Goal: Transaction & Acquisition: Book appointment/travel/reservation

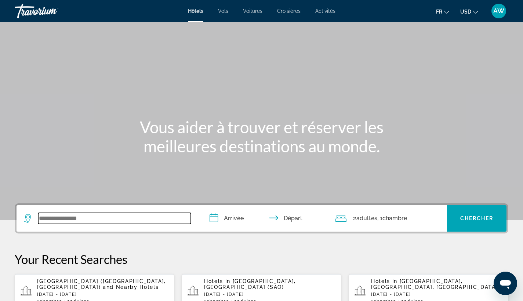
click at [65, 218] on input "Search widget" at bounding box center [114, 218] width 153 height 11
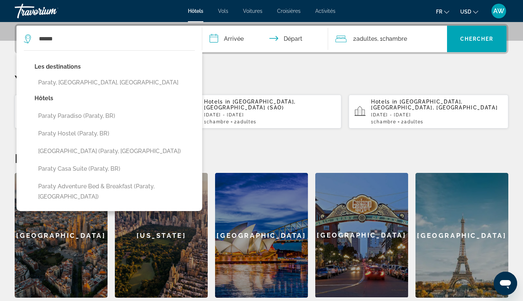
click at [471, 12] on button "USD USD ($) MXN (Mex$) CAD (Can$) GBP (£) EUR (€) AUD (A$) NZD (NZ$) CNY (CN¥)" at bounding box center [469, 11] width 18 height 11
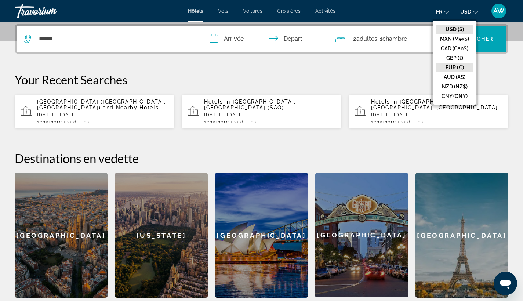
click at [460, 64] on button "EUR (€)" at bounding box center [455, 68] width 36 height 10
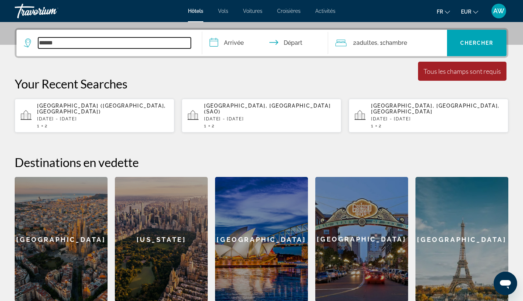
click at [68, 46] on input "******" at bounding box center [114, 42] width 153 height 11
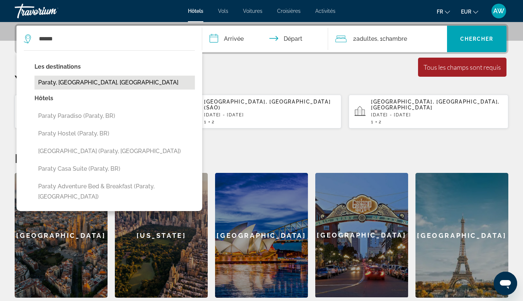
drag, startPoint x: 69, startPoint y: 51, endPoint x: 80, endPoint y: 82, distance: 33.0
click at [80, 82] on button "Paraty, [GEOGRAPHIC_DATA], [GEOGRAPHIC_DATA]" at bounding box center [115, 83] width 160 height 14
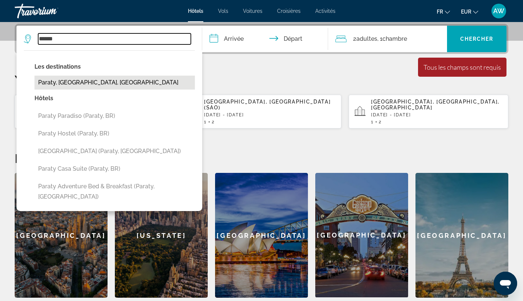
type input "**********"
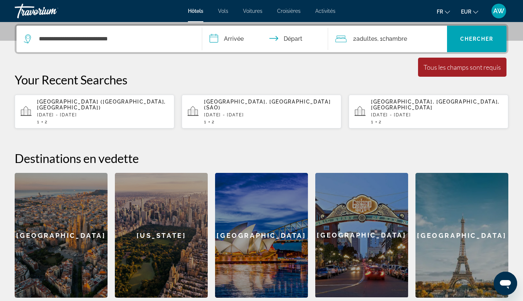
click at [225, 41] on input "**********" at bounding box center [266, 40] width 129 height 29
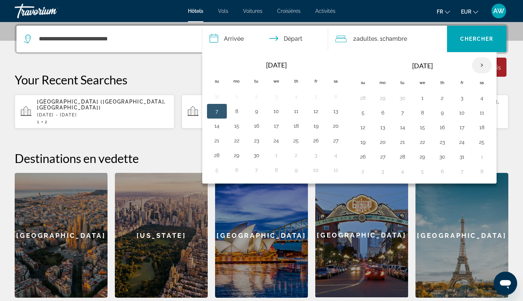
click at [485, 67] on th "Next month" at bounding box center [482, 65] width 20 height 16
click at [385, 160] on button "23" at bounding box center [383, 157] width 12 height 10
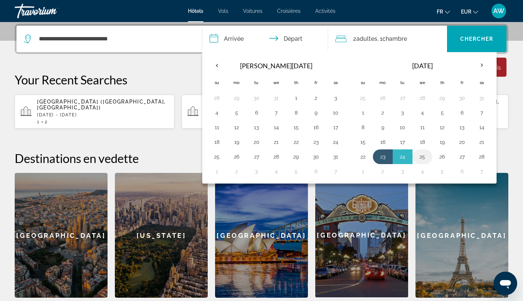
click at [420, 160] on button "25" at bounding box center [423, 157] width 12 height 10
type input "**********"
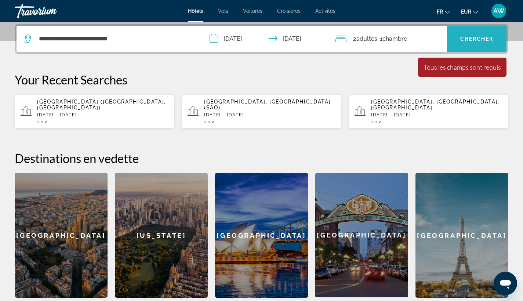
click at [464, 43] on span "Search widget" at bounding box center [476, 39] width 59 height 18
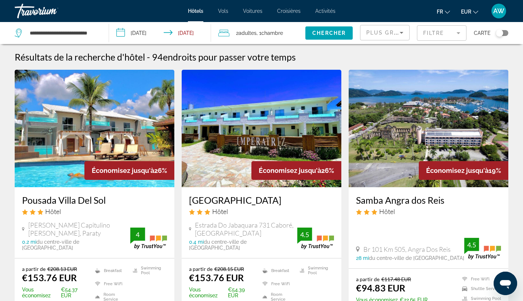
click at [384, 35] on span "Plus grandes économies" at bounding box center [410, 33] width 88 height 6
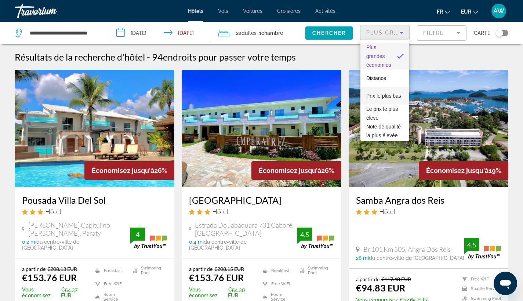
click at [381, 93] on span "Prix le plus bas" at bounding box center [383, 96] width 35 height 6
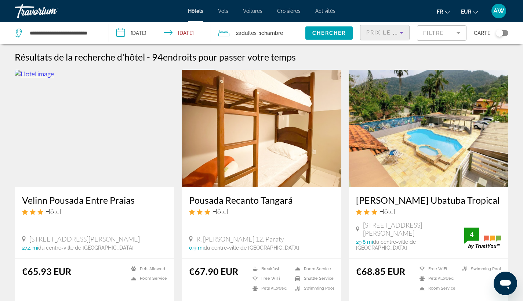
click at [441, 36] on mat-form-field "Filtre" at bounding box center [442, 32] width 50 height 15
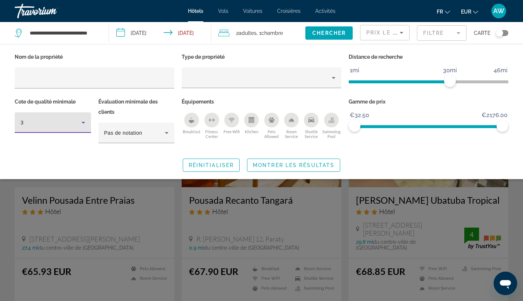
click at [78, 120] on div "3" at bounding box center [51, 122] width 61 height 9
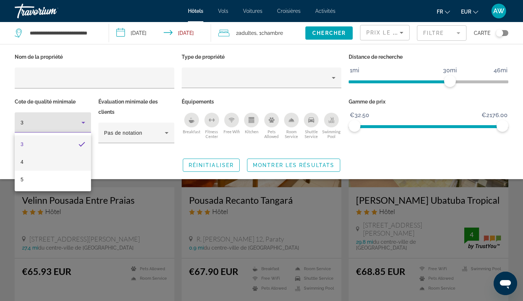
click at [77, 157] on mat-option "4" at bounding box center [53, 162] width 76 height 18
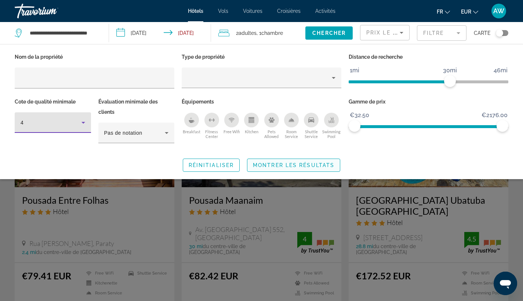
click at [283, 169] on span "Search widget" at bounding box center [293, 165] width 93 height 18
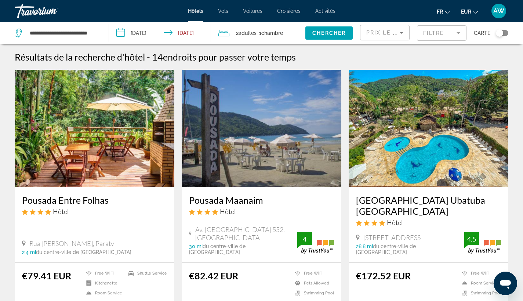
click at [452, 36] on mat-form-field "Filtre" at bounding box center [442, 32] width 50 height 15
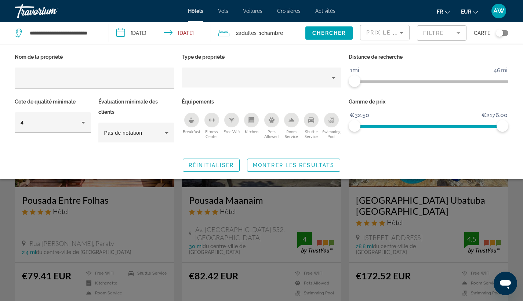
click at [355, 80] on span "ngx-slider" at bounding box center [352, 81] width 6 height 12
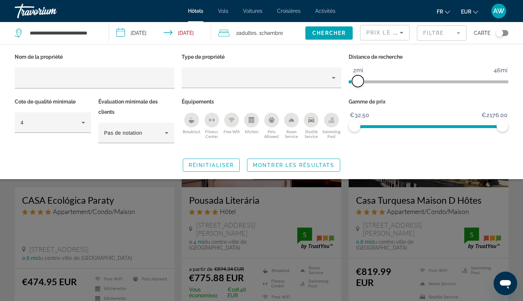
drag, startPoint x: 355, startPoint y: 78, endPoint x: 359, endPoint y: 78, distance: 4.4
click at [359, 78] on span "ngx-slider" at bounding box center [358, 81] width 12 height 12
drag, startPoint x: 359, startPoint y: 81, endPoint x: 366, endPoint y: 81, distance: 6.6
click at [366, 81] on span "ngx-slider" at bounding box center [365, 81] width 12 height 12
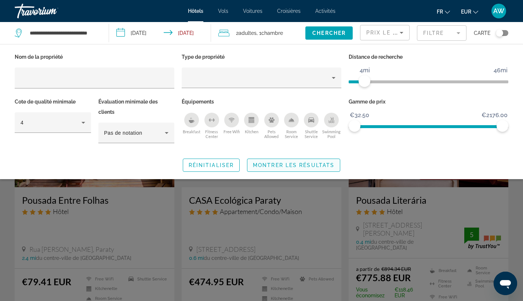
click at [293, 162] on span "Montrer les résultats" at bounding box center [294, 165] width 82 height 6
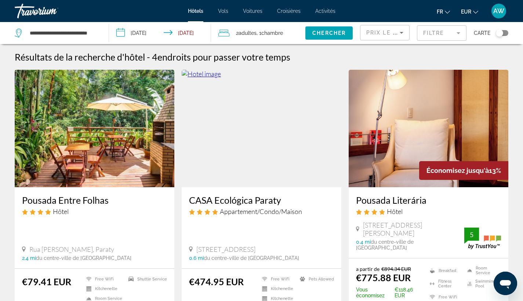
click at [447, 36] on mat-form-field "Filtre" at bounding box center [442, 32] width 50 height 15
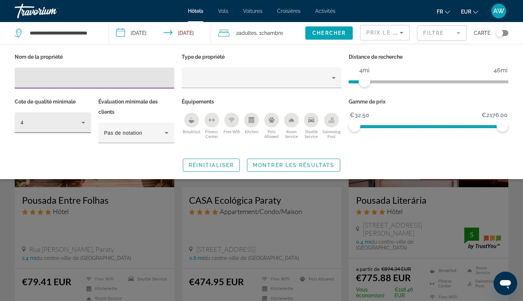
click at [70, 127] on div "4" at bounding box center [53, 122] width 65 height 21
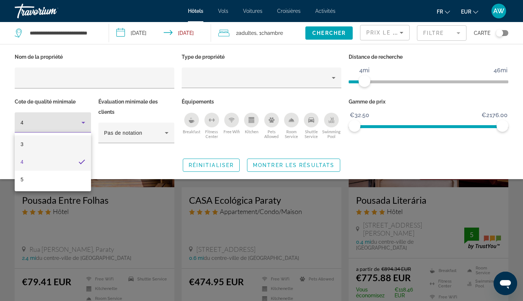
click at [67, 148] on mat-option "3" at bounding box center [53, 144] width 76 height 18
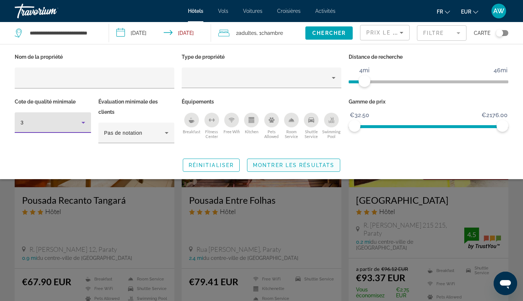
click at [279, 170] on span "Search widget" at bounding box center [293, 165] width 93 height 18
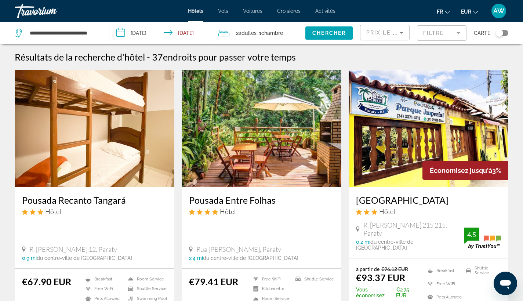
click at [445, 39] on mat-form-field "Filtre" at bounding box center [442, 32] width 50 height 15
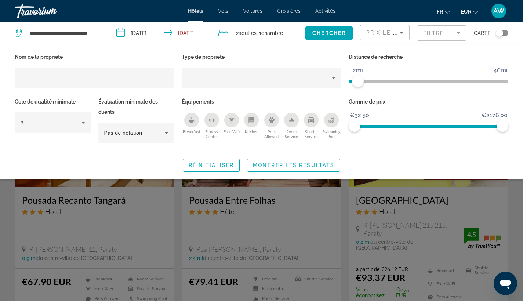
click at [358, 82] on ngx-slider "1mi 46mi 2mi" at bounding box center [429, 80] width 160 height 1
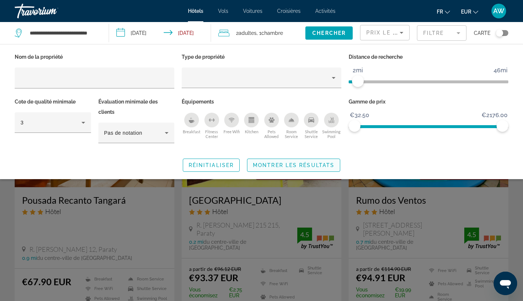
click at [319, 160] on span "Search widget" at bounding box center [293, 165] width 93 height 18
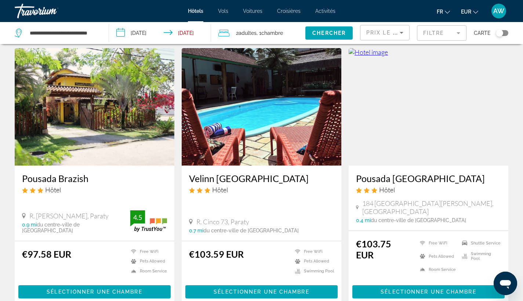
scroll to position [299, 0]
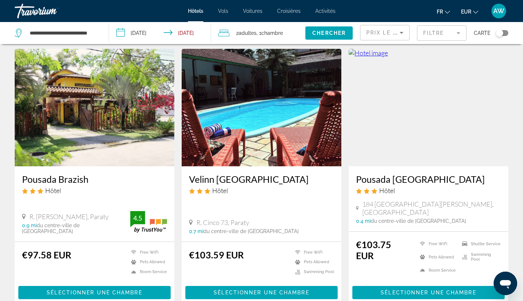
click at [372, 176] on h3 "Pousada [GEOGRAPHIC_DATA]" at bounding box center [428, 179] width 145 height 11
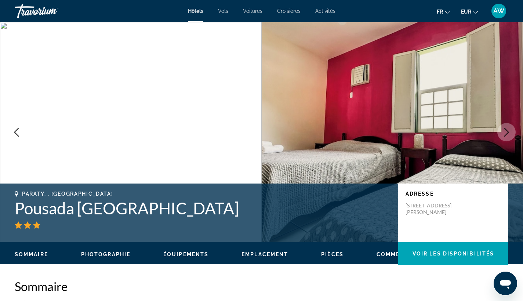
click at [506, 138] on button "Next image" at bounding box center [507, 132] width 18 height 18
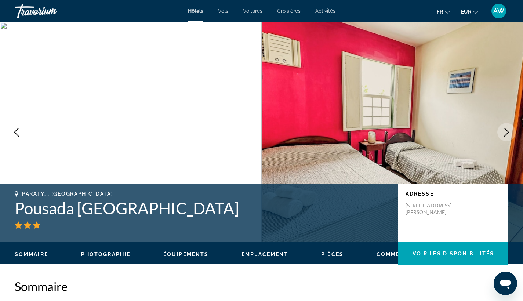
click at [506, 138] on button "Next image" at bounding box center [507, 132] width 18 height 18
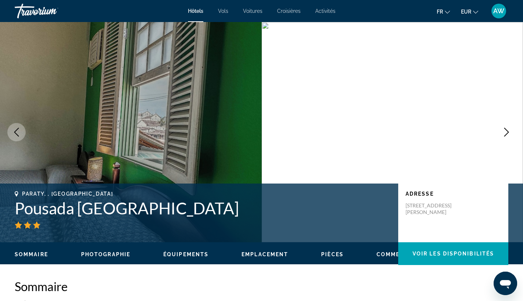
click at [506, 138] on button "Next image" at bounding box center [507, 132] width 18 height 18
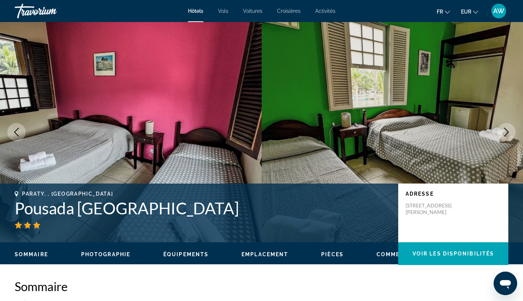
click at [506, 138] on button "Next image" at bounding box center [507, 132] width 18 height 18
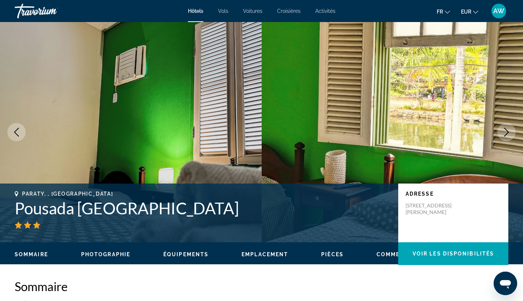
click at [507, 138] on button "Next image" at bounding box center [507, 132] width 18 height 18
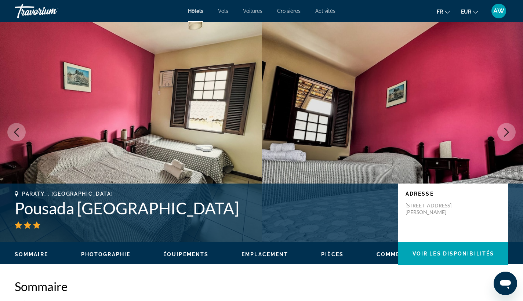
click at [507, 138] on button "Next image" at bounding box center [507, 132] width 18 height 18
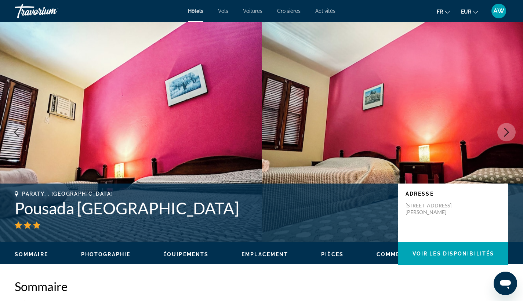
click at [507, 138] on button "Next image" at bounding box center [507, 132] width 18 height 18
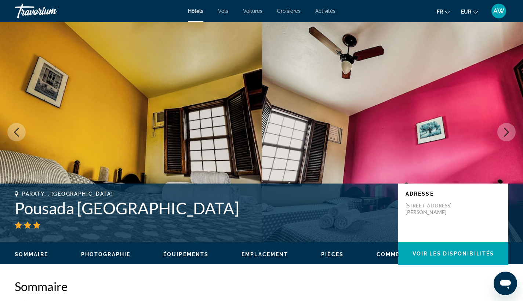
click at [507, 138] on button "Next image" at bounding box center [507, 132] width 18 height 18
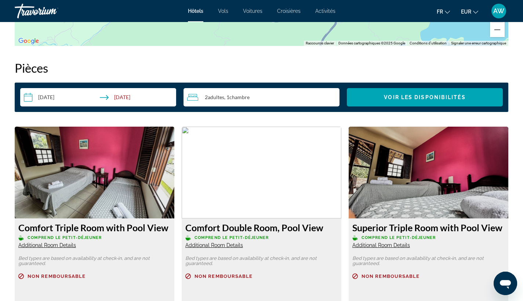
scroll to position [913, 0]
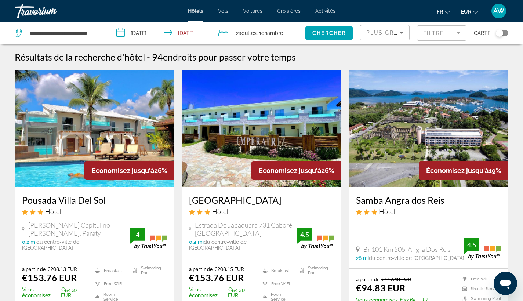
click at [372, 31] on span "Plus grandes économies" at bounding box center [410, 33] width 88 height 6
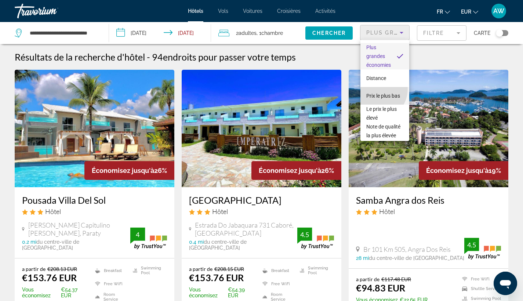
click at [376, 93] on span "Prix le plus bas" at bounding box center [383, 96] width 34 height 6
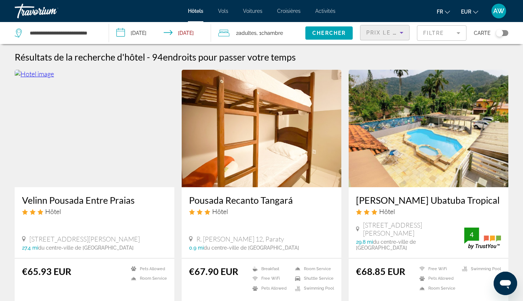
click at [451, 32] on mat-form-field "Filtre" at bounding box center [442, 32] width 50 height 15
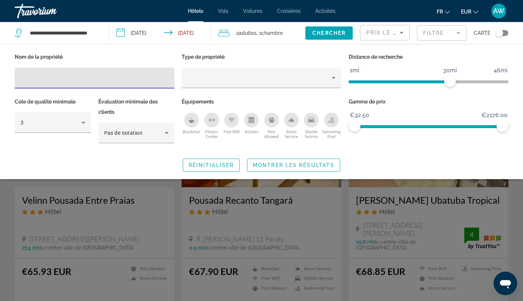
click at [361, 80] on span "ngx-slider" at bounding box center [399, 81] width 101 height 3
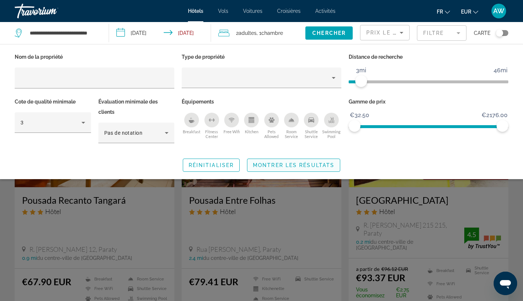
click at [303, 166] on span "Montrer les résultats" at bounding box center [294, 165] width 82 height 6
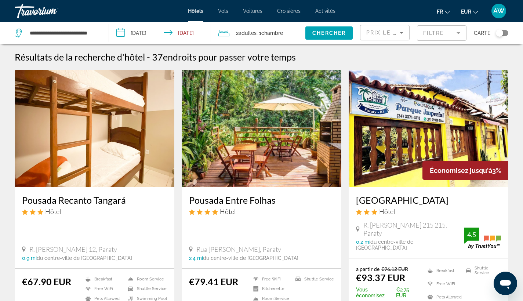
click at [242, 199] on h3 "Pousada Entre Folhas" at bounding box center [261, 200] width 145 height 11
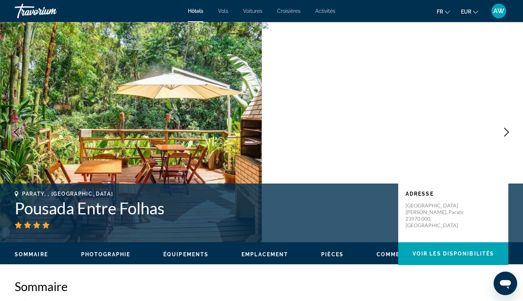
click at [506, 134] on icon "Next image" at bounding box center [506, 132] width 5 height 9
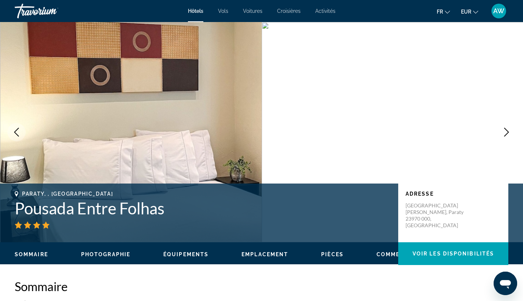
click at [506, 134] on icon "Next image" at bounding box center [506, 132] width 5 height 9
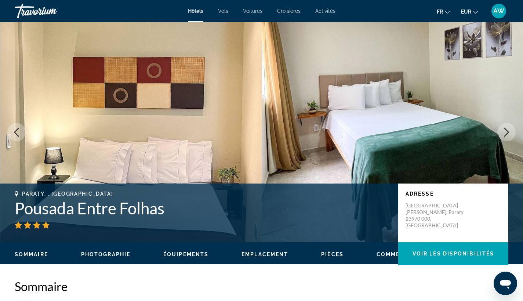
click at [506, 134] on icon "Next image" at bounding box center [506, 132] width 5 height 9
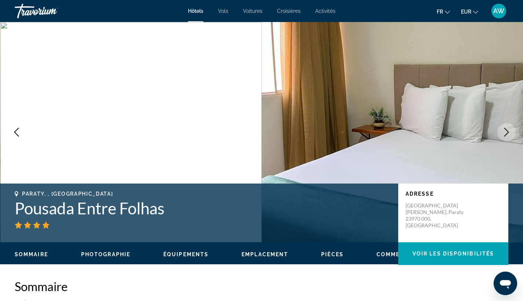
click at [506, 134] on icon "Next image" at bounding box center [506, 132] width 5 height 9
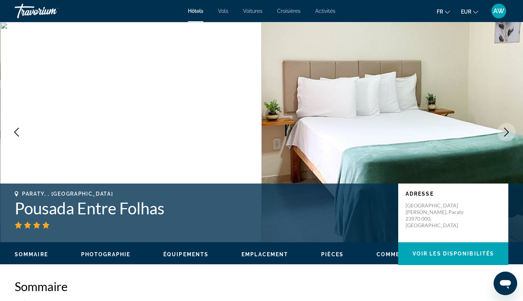
click at [506, 134] on icon "Next image" at bounding box center [506, 132] width 5 height 9
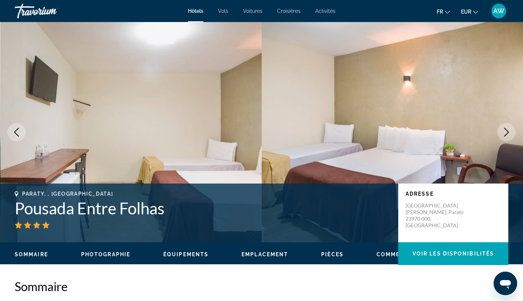
click at [506, 134] on icon "Next image" at bounding box center [506, 132] width 5 height 9
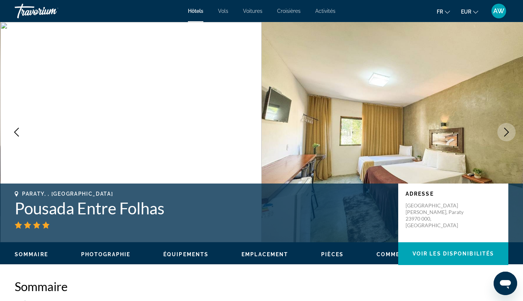
click at [506, 134] on icon "Next image" at bounding box center [506, 132] width 5 height 9
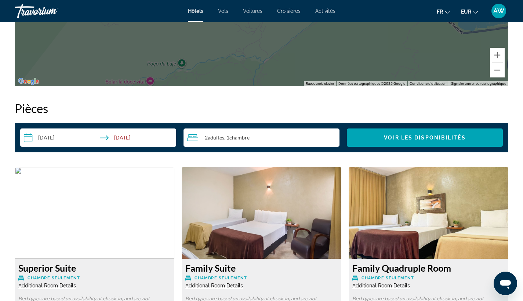
scroll to position [887, 0]
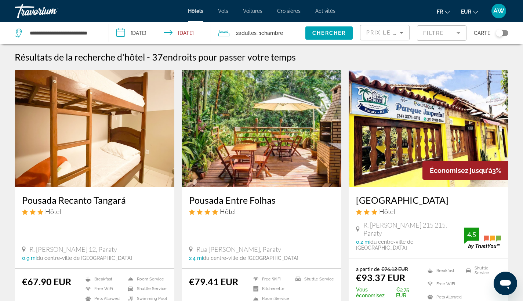
click at [420, 201] on h3 "[GEOGRAPHIC_DATA]" at bounding box center [428, 200] width 145 height 11
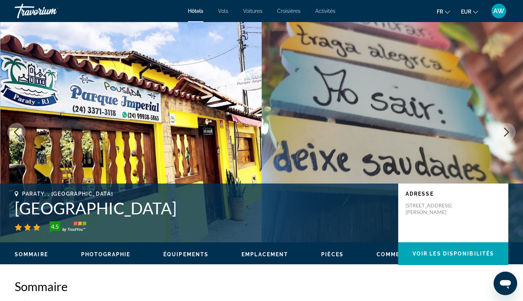
click at [512, 134] on button "Next image" at bounding box center [507, 132] width 18 height 18
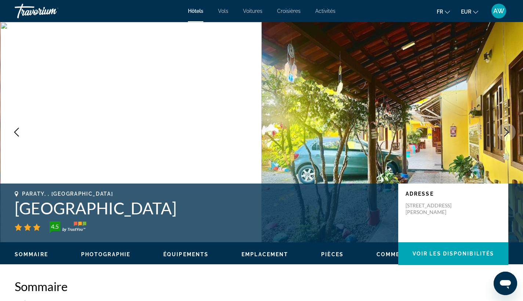
click at [512, 134] on button "Next image" at bounding box center [507, 132] width 18 height 18
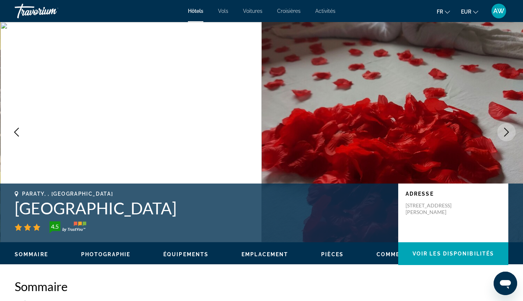
click at [512, 135] on button "Next image" at bounding box center [507, 132] width 18 height 18
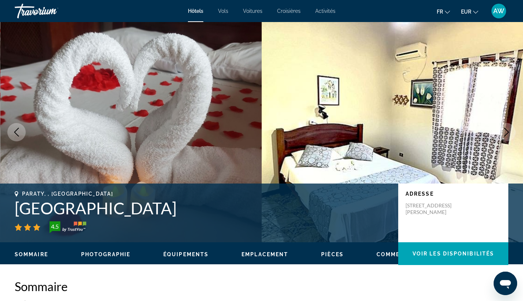
click at [512, 135] on button "Next image" at bounding box center [507, 132] width 18 height 18
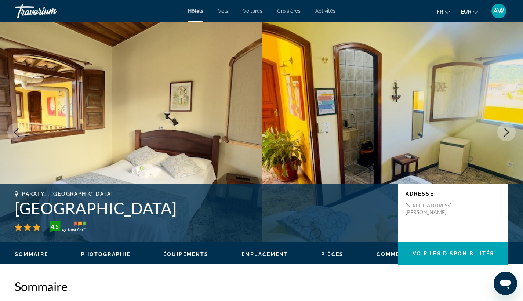
click at [512, 135] on button "Next image" at bounding box center [507, 132] width 18 height 18
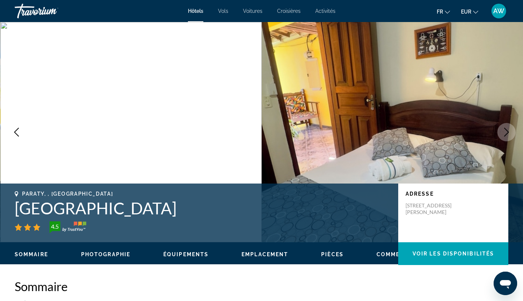
click at [512, 135] on button "Next image" at bounding box center [507, 132] width 18 height 18
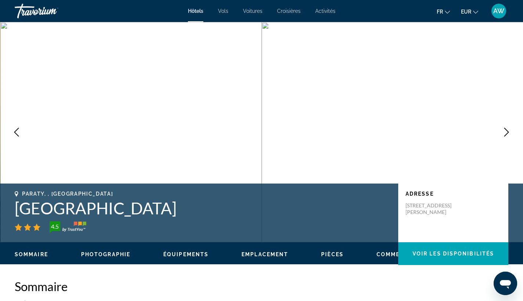
click at [512, 135] on button "Next image" at bounding box center [507, 132] width 18 height 18
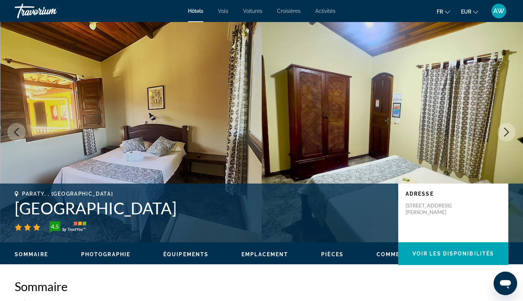
click at [512, 135] on button "Next image" at bounding box center [507, 132] width 18 height 18
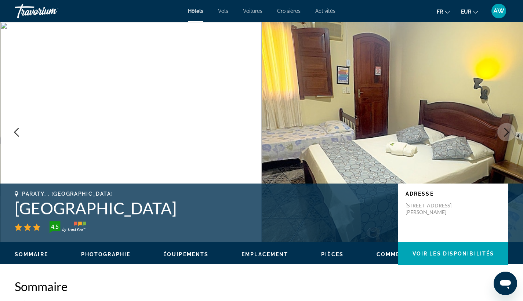
click at [512, 135] on button "Next image" at bounding box center [507, 132] width 18 height 18
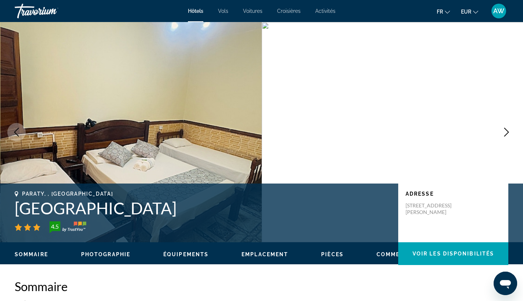
click at [512, 135] on button "Next image" at bounding box center [507, 132] width 18 height 18
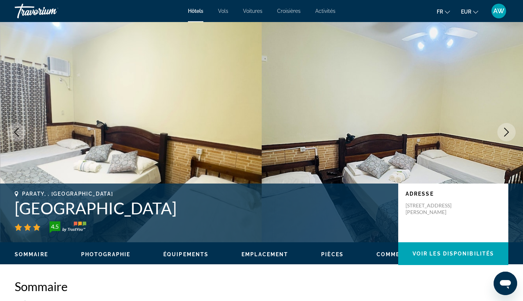
click at [512, 135] on button "Next image" at bounding box center [507, 132] width 18 height 18
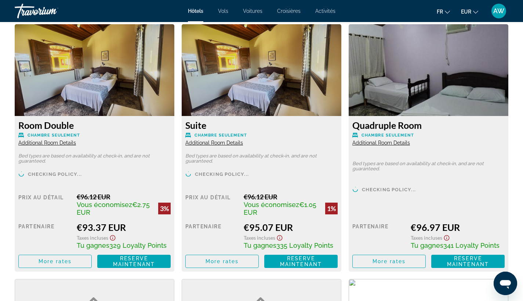
scroll to position [1015, 0]
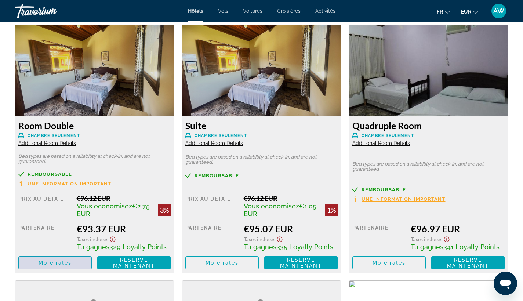
click at [49, 262] on span "Main content" at bounding box center [55, 263] width 73 height 18
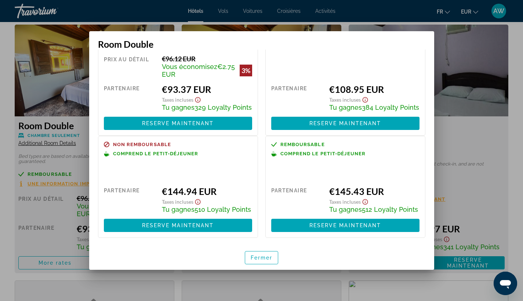
scroll to position [59, 0]
click at [248, 253] on span "button" at bounding box center [261, 258] width 33 height 18
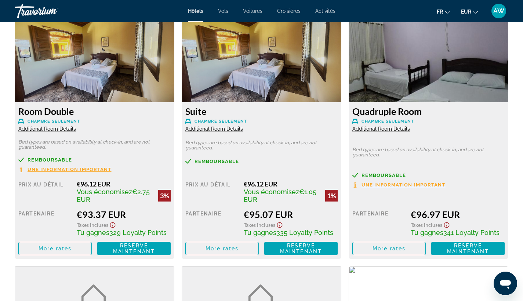
scroll to position [1032, 0]
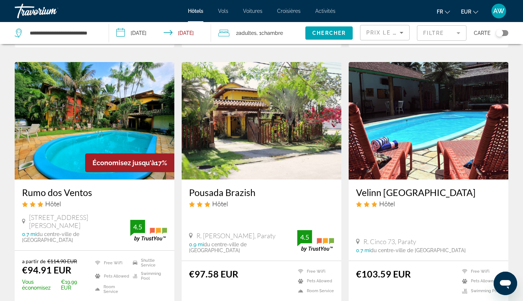
scroll to position [292, 0]
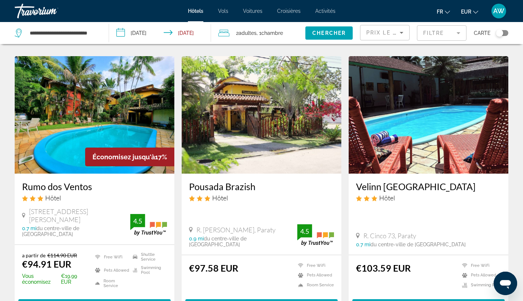
click at [42, 182] on h3 "Rumo dos Ventos" at bounding box center [94, 186] width 145 height 11
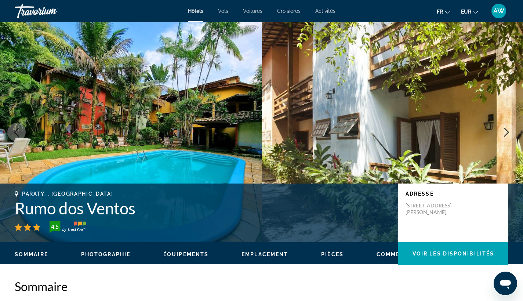
click at [507, 131] on icon "Next image" at bounding box center [506, 132] width 5 height 9
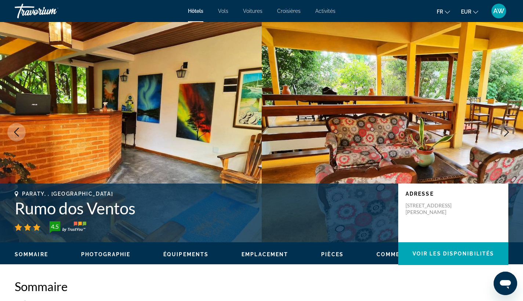
click at [507, 132] on icon "Next image" at bounding box center [506, 132] width 9 height 9
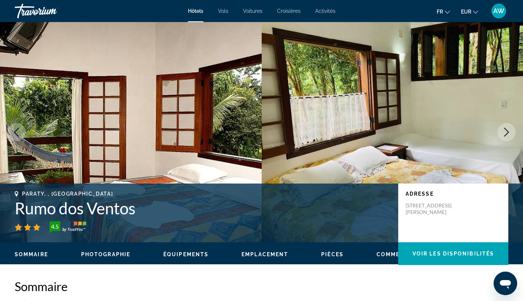
click at [25, 129] on img "Main content" at bounding box center [131, 132] width 262 height 220
click at [21, 130] on button "Previous image" at bounding box center [16, 132] width 18 height 18
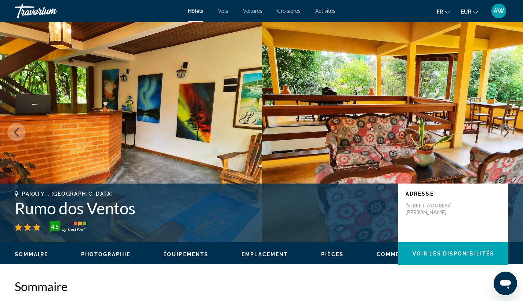
click at [508, 131] on icon "Next image" at bounding box center [506, 132] width 5 height 9
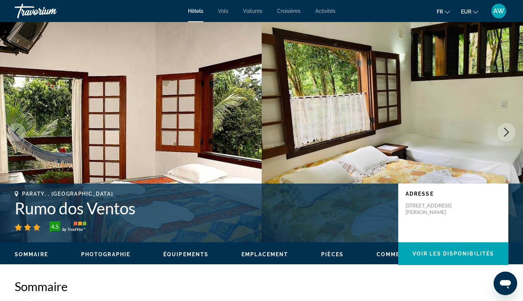
click at [508, 131] on icon "Next image" at bounding box center [506, 132] width 5 height 9
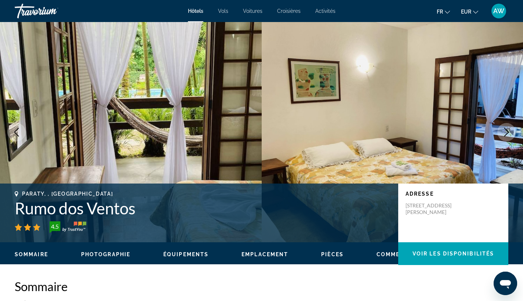
click at [508, 131] on icon "Next image" at bounding box center [506, 132] width 5 height 9
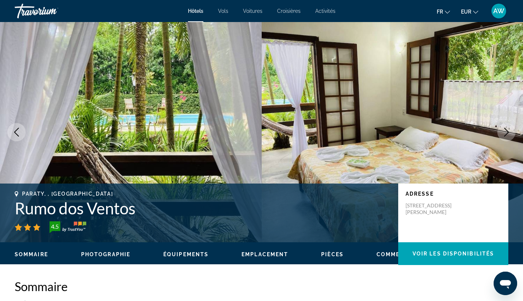
click at [508, 131] on icon "Next image" at bounding box center [506, 132] width 5 height 9
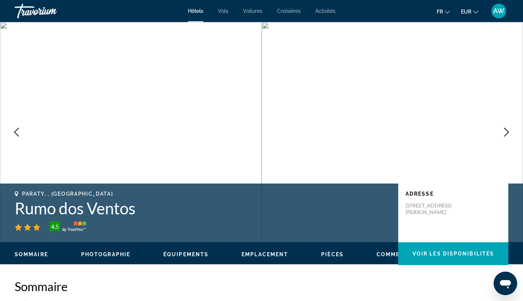
click at [508, 131] on icon "Next image" at bounding box center [506, 132] width 5 height 9
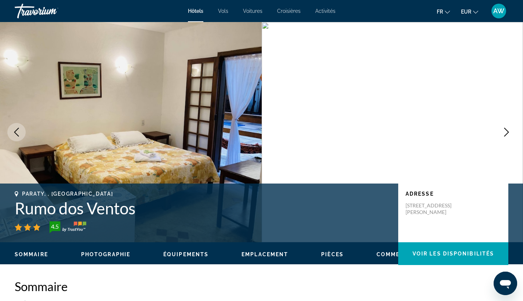
click at [508, 131] on icon "Next image" at bounding box center [506, 132] width 5 height 9
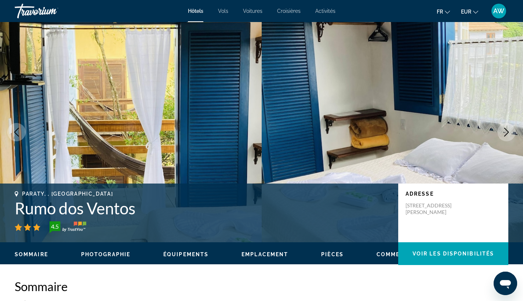
click at [504, 132] on icon "Next image" at bounding box center [506, 132] width 9 height 9
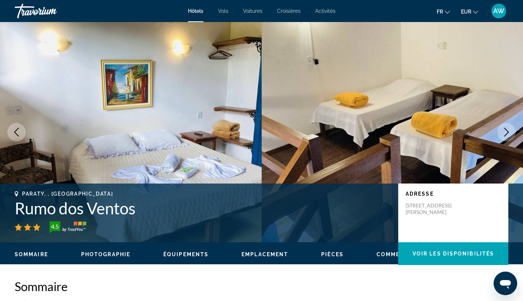
click at [503, 132] on icon "Next image" at bounding box center [506, 132] width 9 height 9
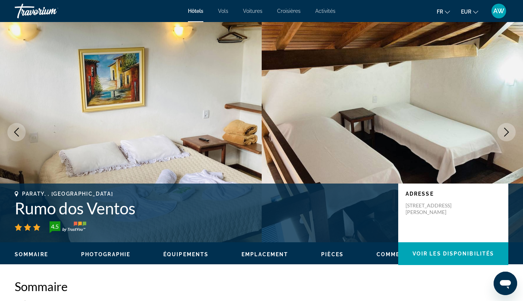
click at [503, 132] on icon "Next image" at bounding box center [506, 132] width 9 height 9
